Goal: Transaction & Acquisition: Book appointment/travel/reservation

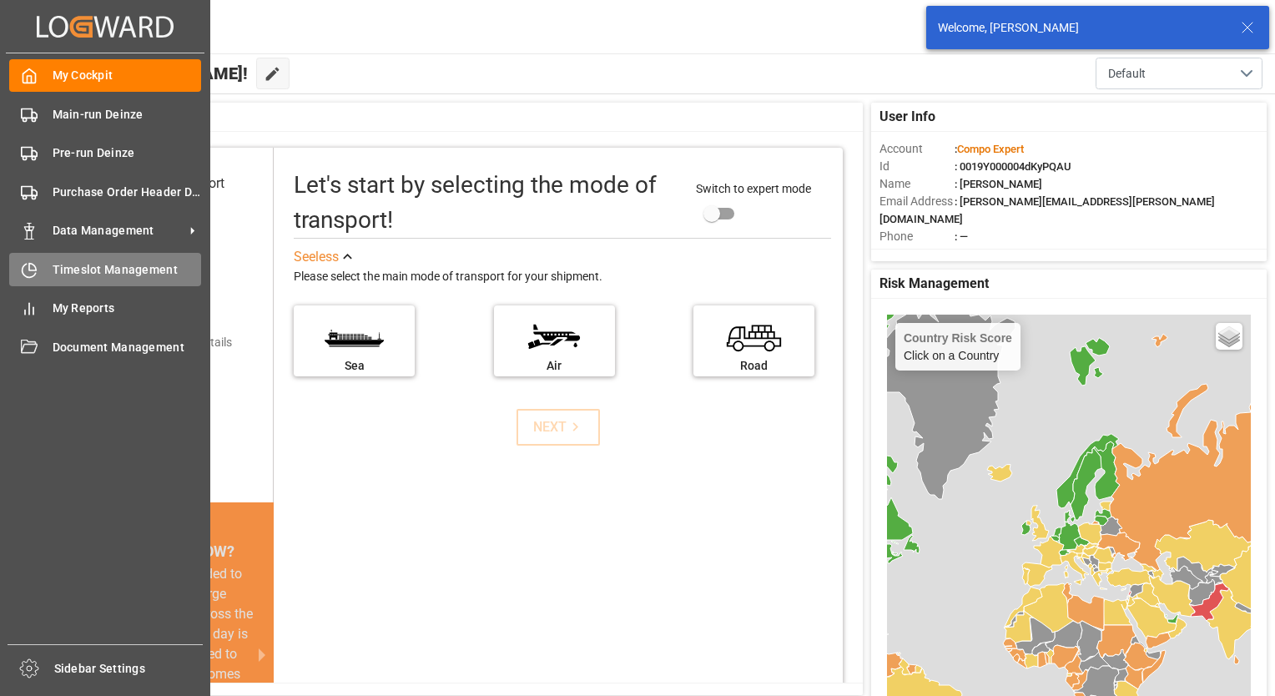
click at [87, 267] on span "Timeslot Management" at bounding box center [127, 270] width 149 height 18
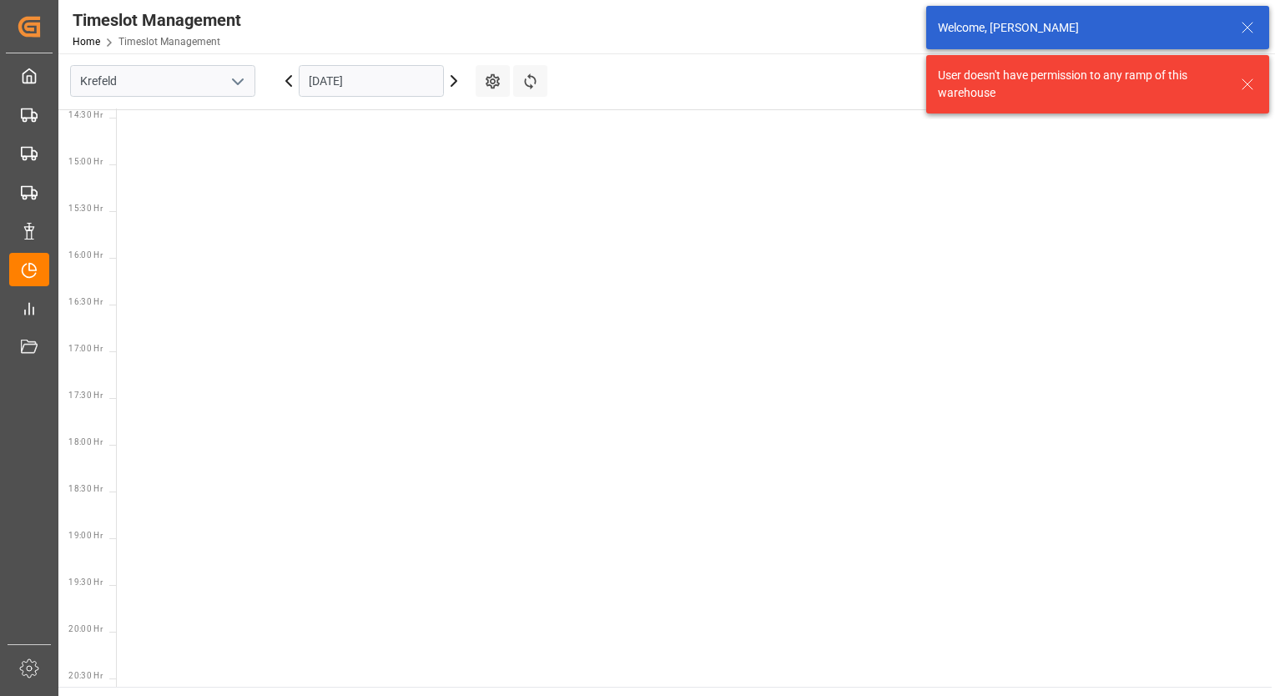
scroll to position [1426, 0]
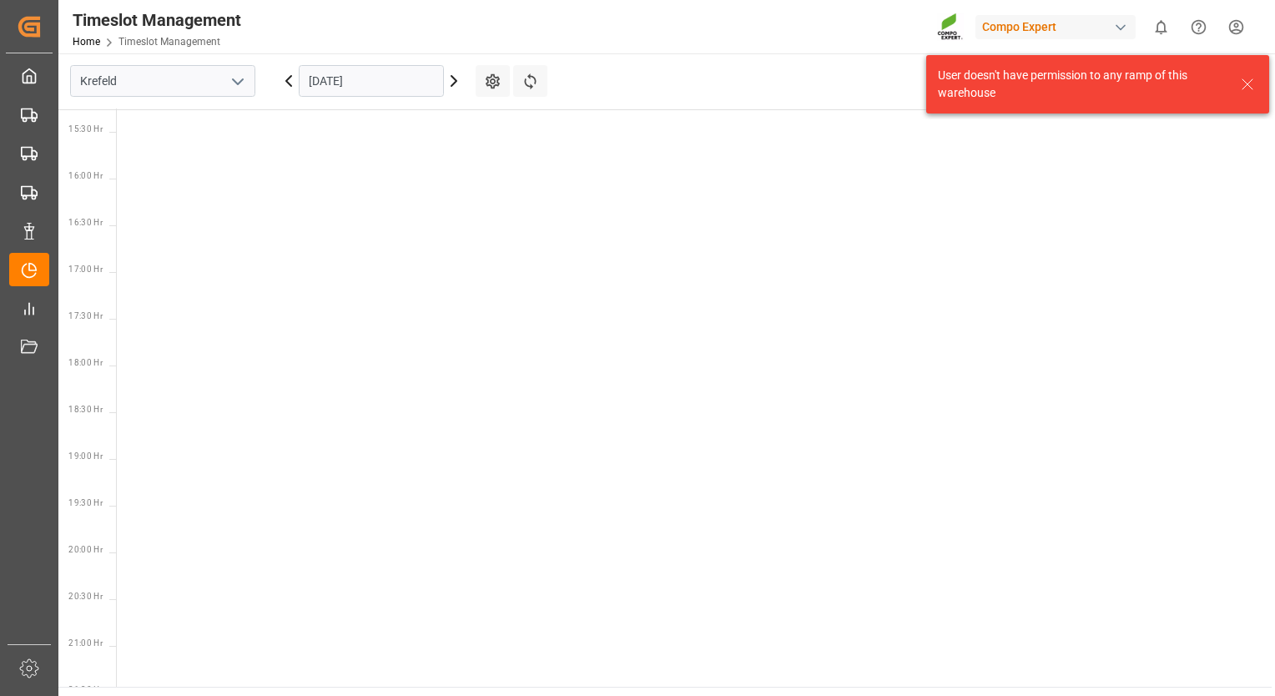
click at [248, 82] on button "open menu" at bounding box center [236, 81] width 25 height 26
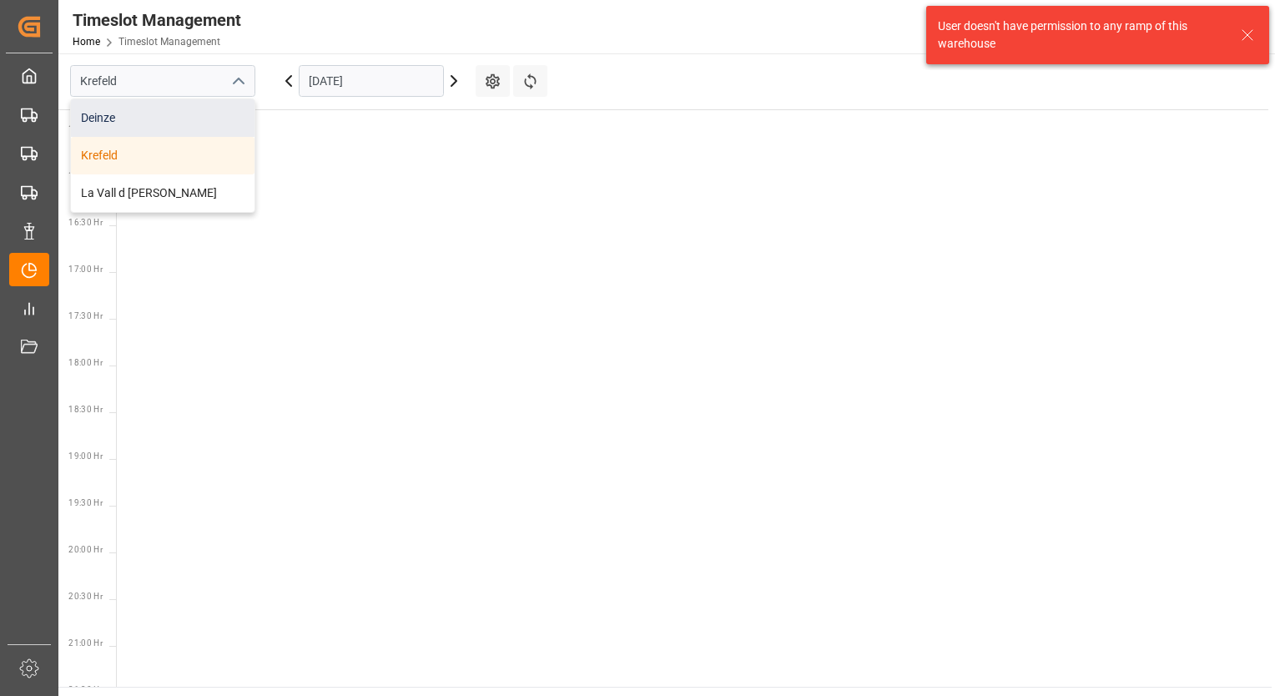
click at [169, 112] on div "Deinze" at bounding box center [163, 118] width 184 height 38
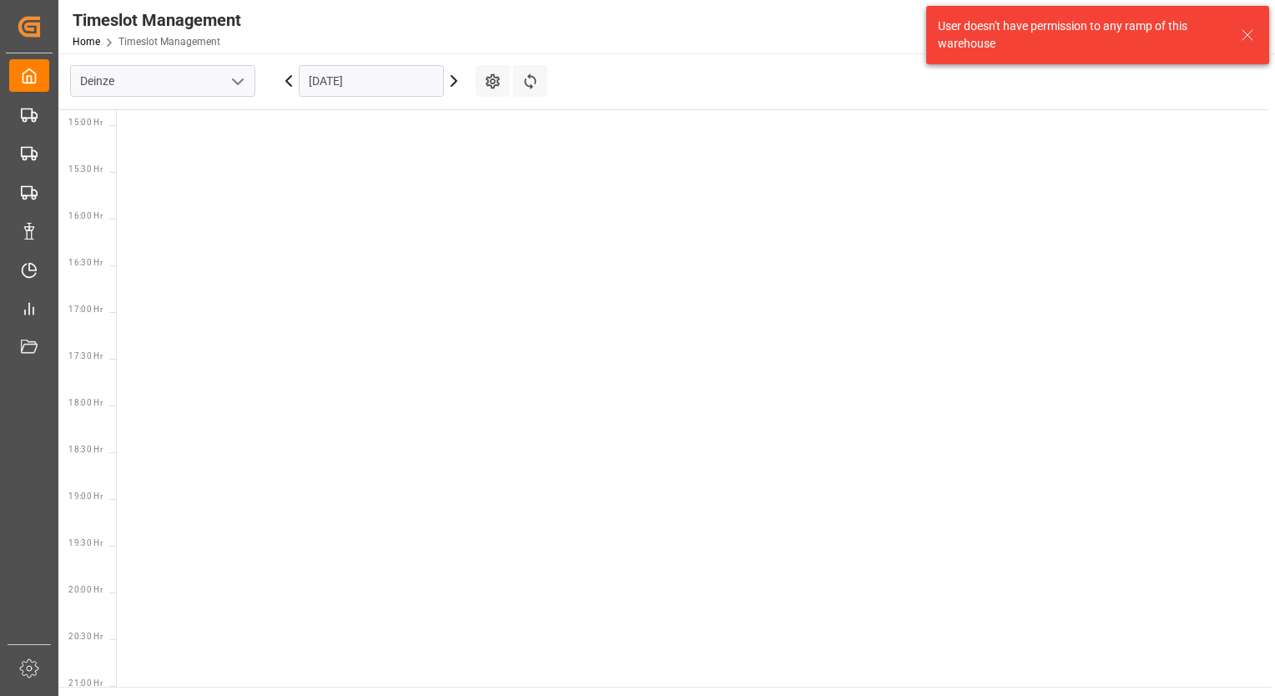
scroll to position [1426, 0]
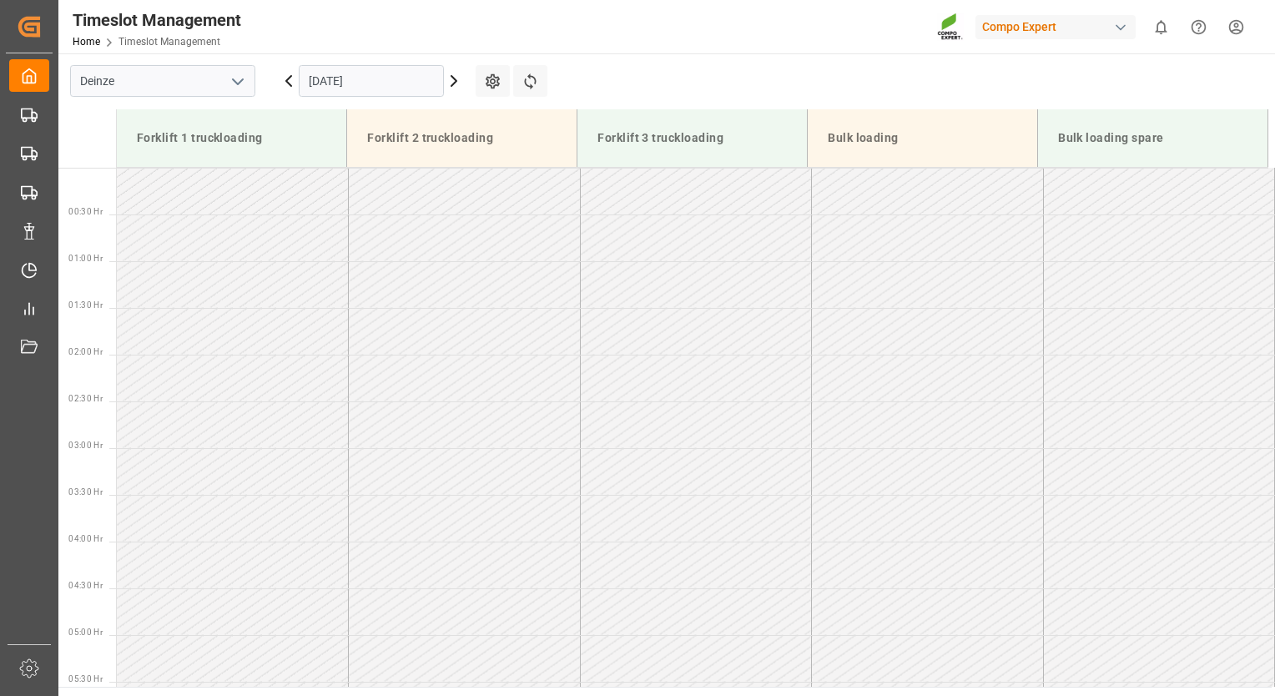
click at [371, 85] on input "[DATE]" at bounding box center [371, 81] width 145 height 32
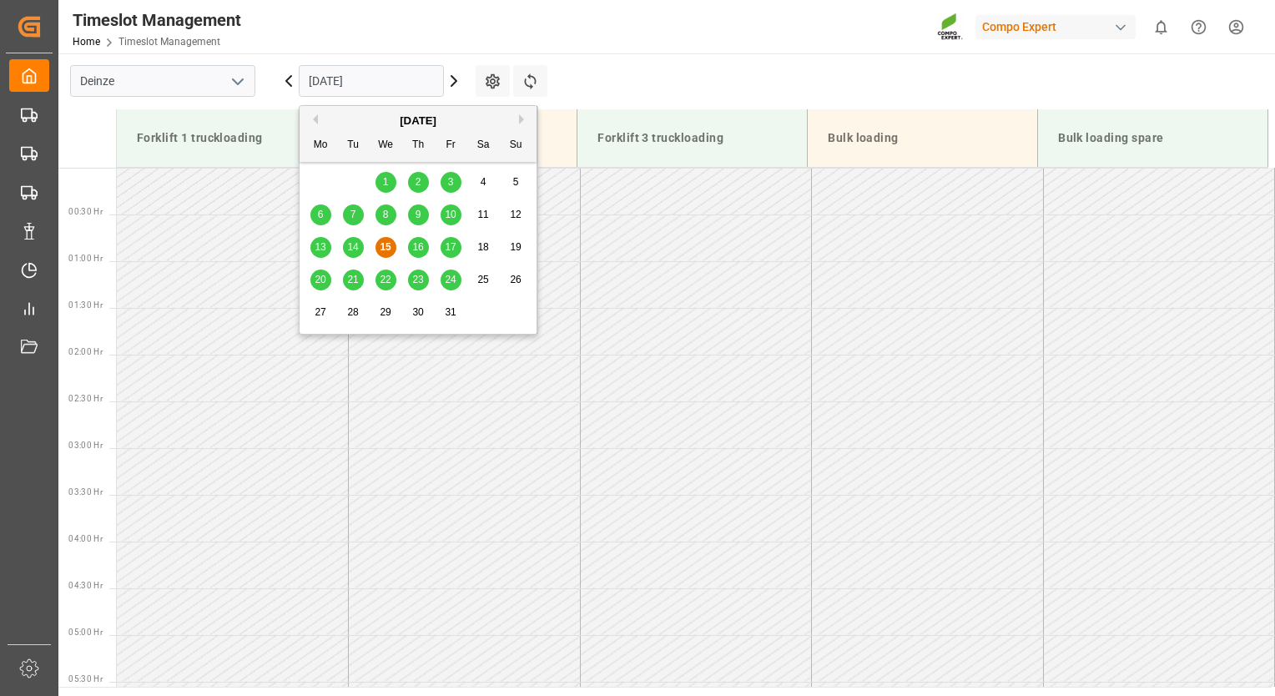
click at [448, 249] on span "17" at bounding box center [450, 247] width 11 height 12
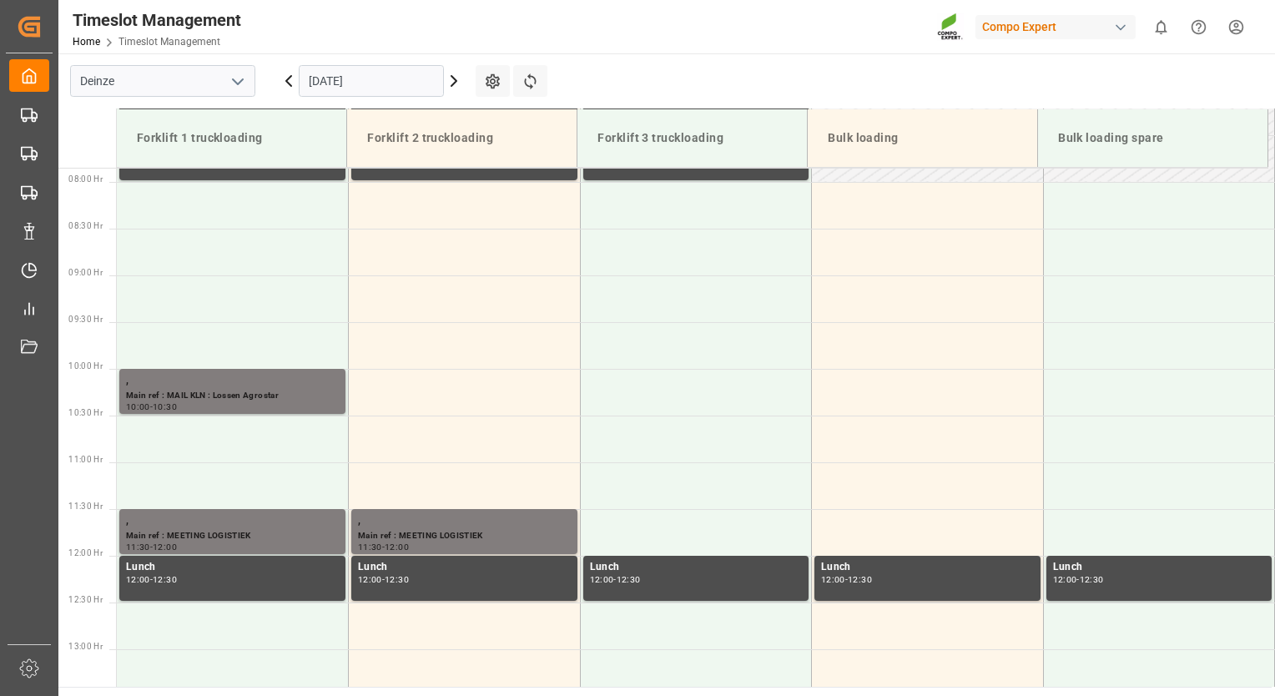
scroll to position [650, 0]
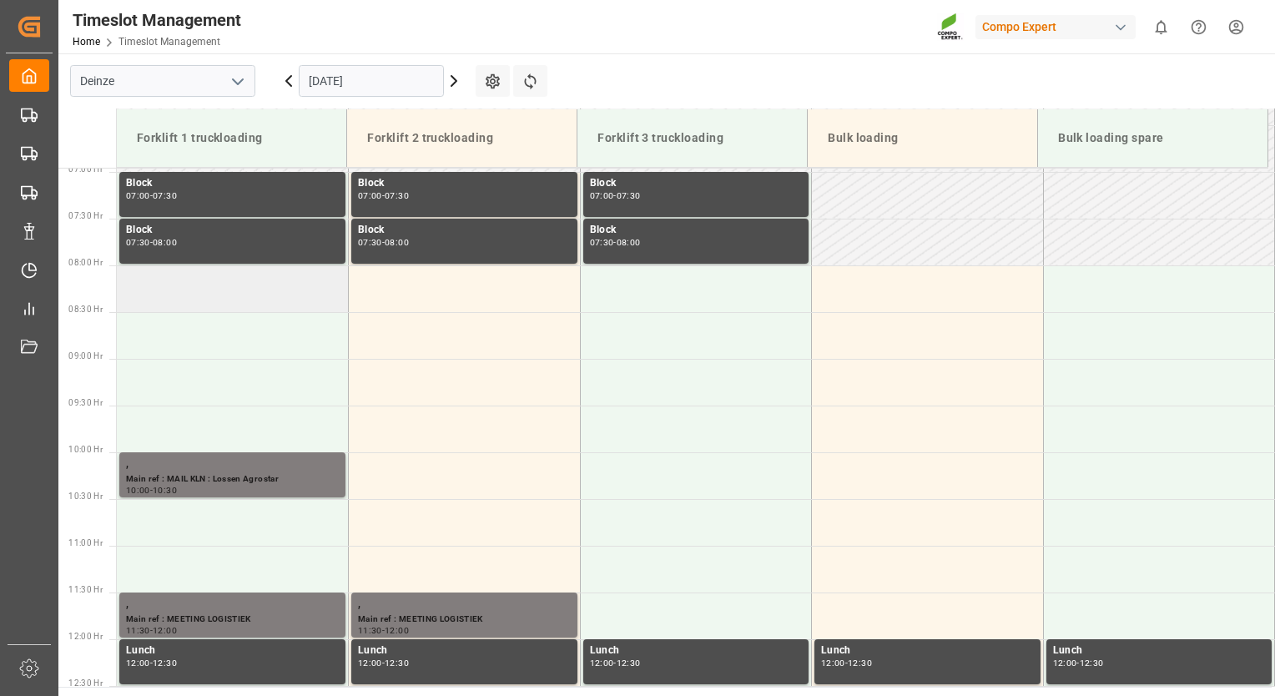
click at [265, 300] on td at bounding box center [233, 288] width 232 height 47
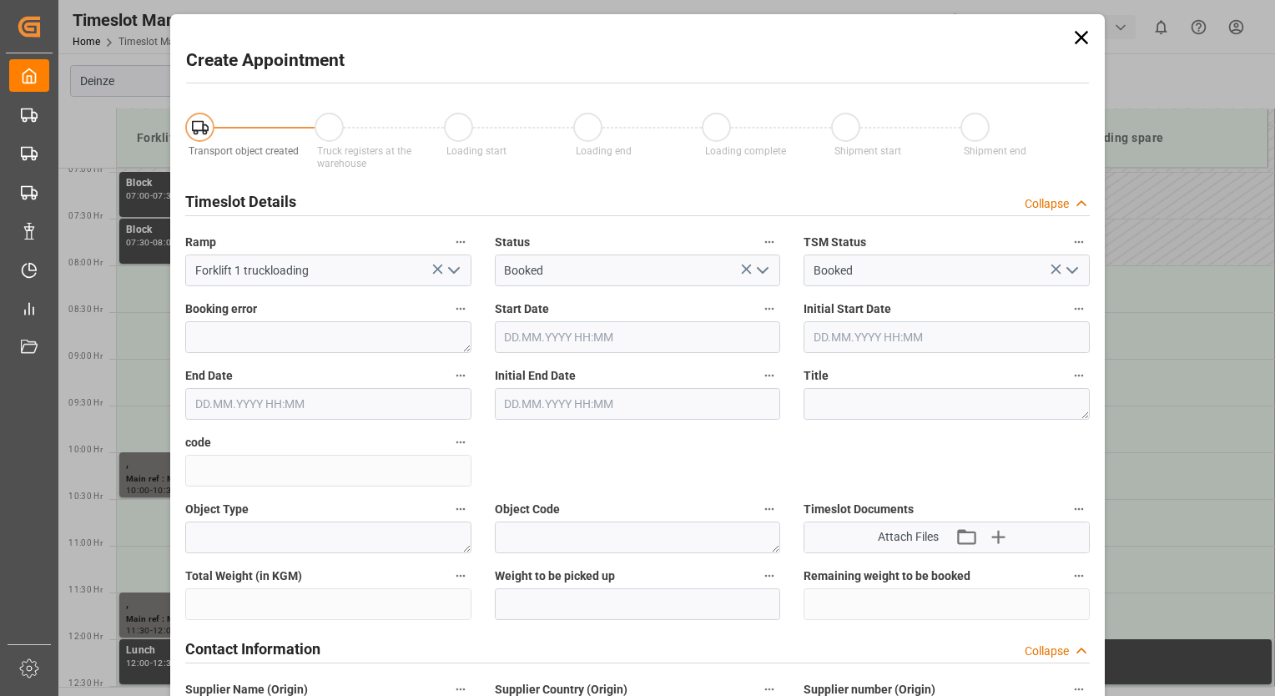
type input "[DATE] 08:00"
type input "[DATE] 08:30"
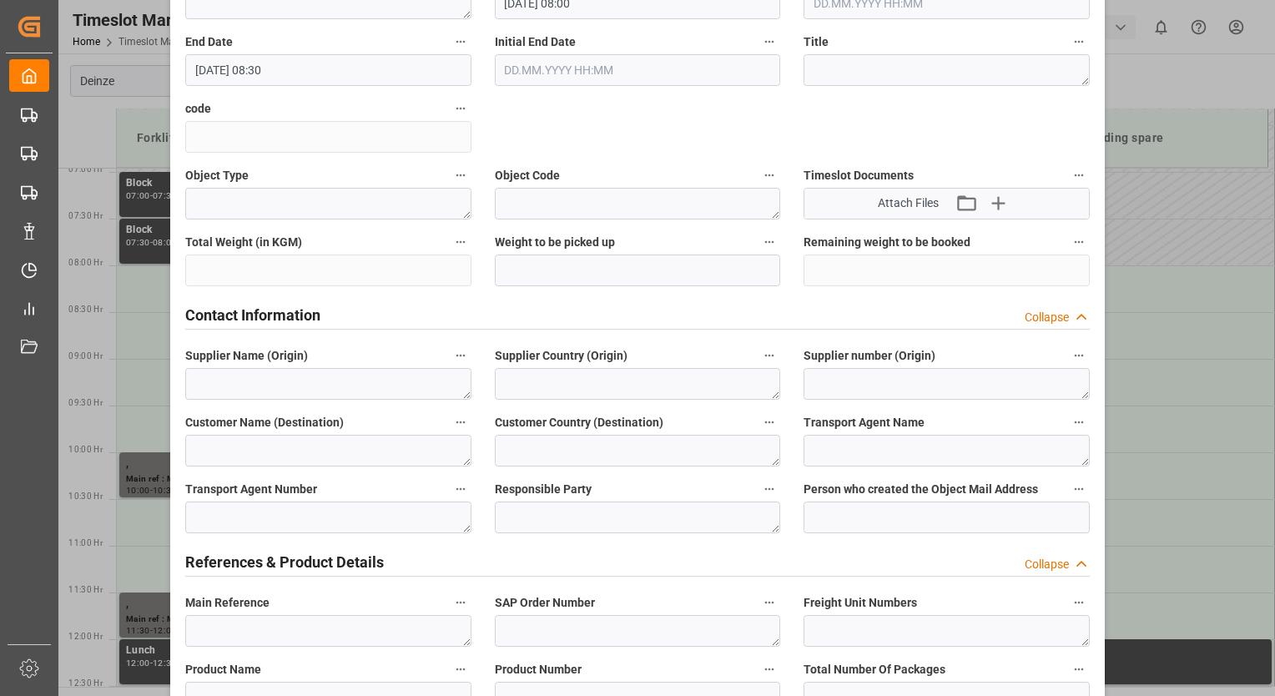
scroll to position [751, 0]
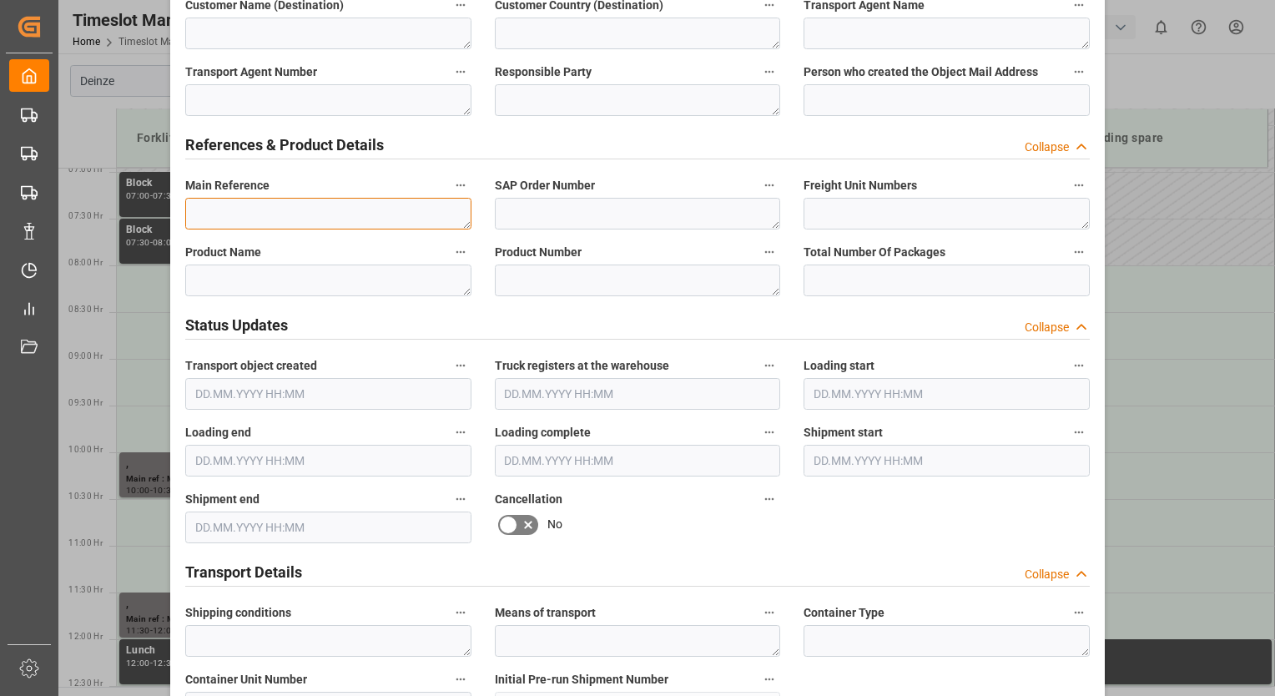
click at [201, 213] on textarea at bounding box center [328, 214] width 286 height 32
click at [374, 212] on textarea "LOSSEN [PERSON_NAME] KARISOL PO" at bounding box center [328, 214] width 286 height 32
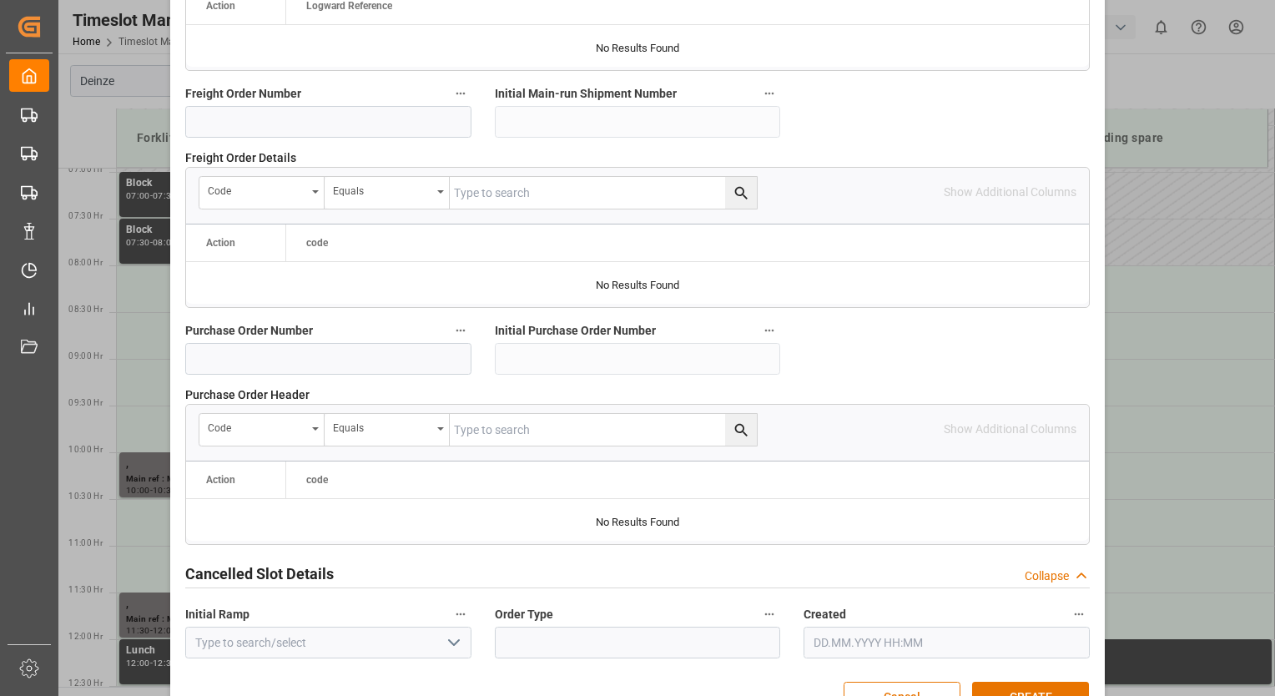
scroll to position [1619, 0]
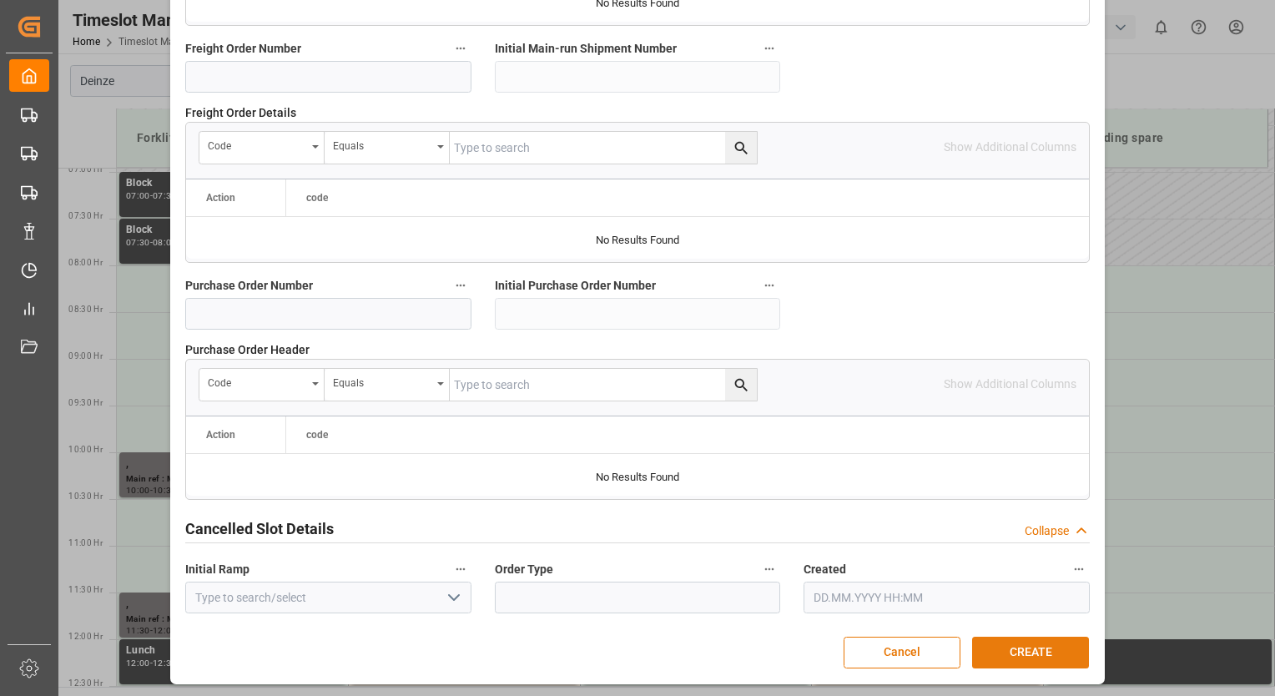
type textarea "LOSSEN [PERSON_NAME] KARISOL PO 5746502"
click at [1050, 646] on button "CREATE" at bounding box center [1030, 653] width 117 height 32
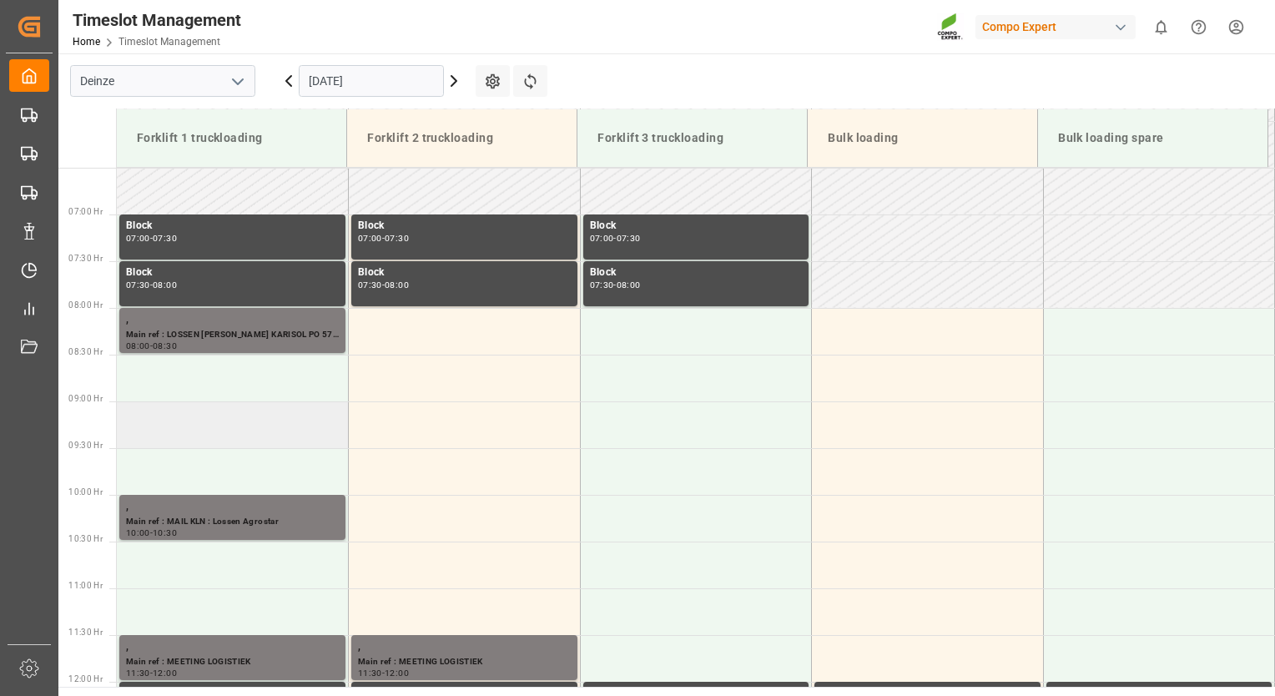
scroll to position [643, 0]
